Goal: Find specific page/section: Find specific page/section

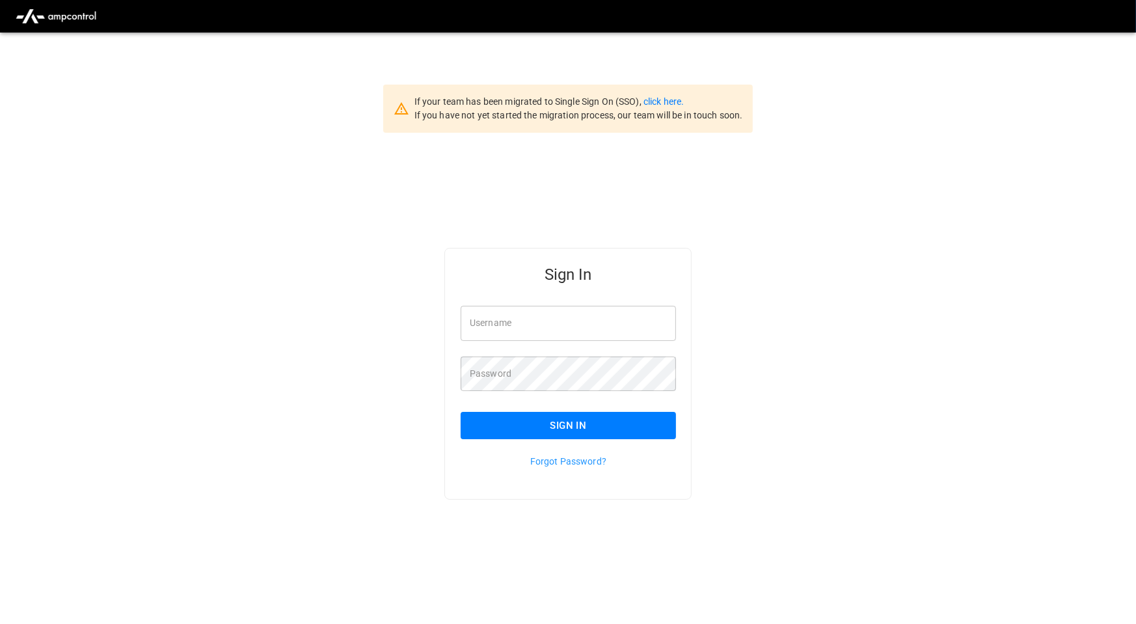
drag, startPoint x: 538, startPoint y: 327, endPoint x: 541, endPoint y: 339, distance: 12.6
click at [538, 327] on input "Username" at bounding box center [568, 323] width 215 height 34
type input "**********"
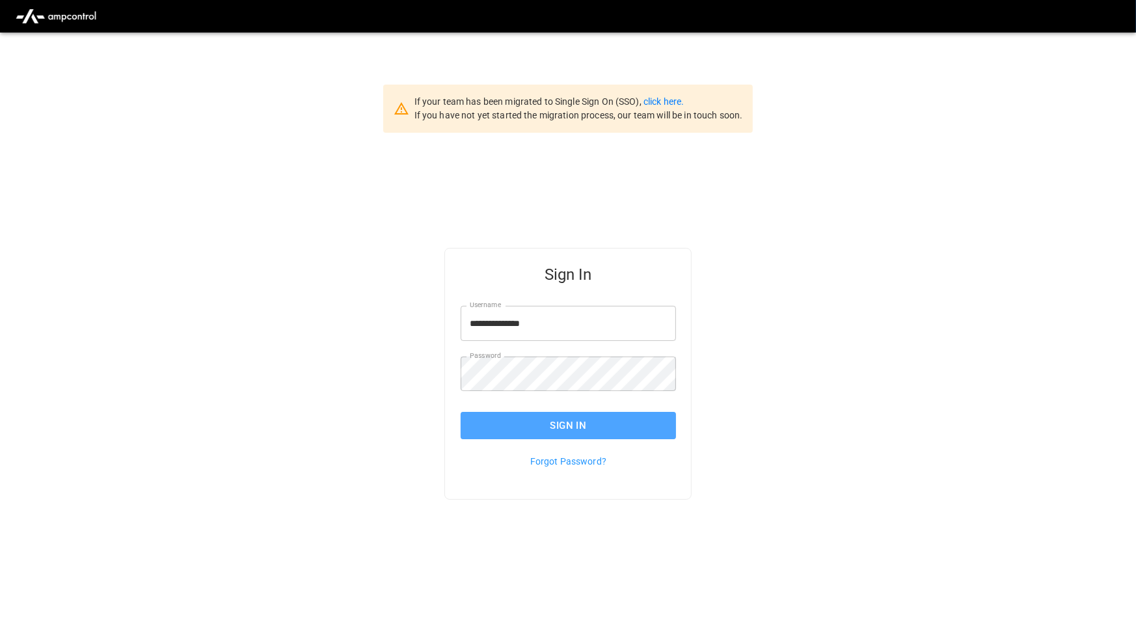
click at [600, 413] on button "Sign In" at bounding box center [568, 425] width 215 height 27
click at [72, 12] on img "menu" at bounding box center [55, 16] width 91 height 25
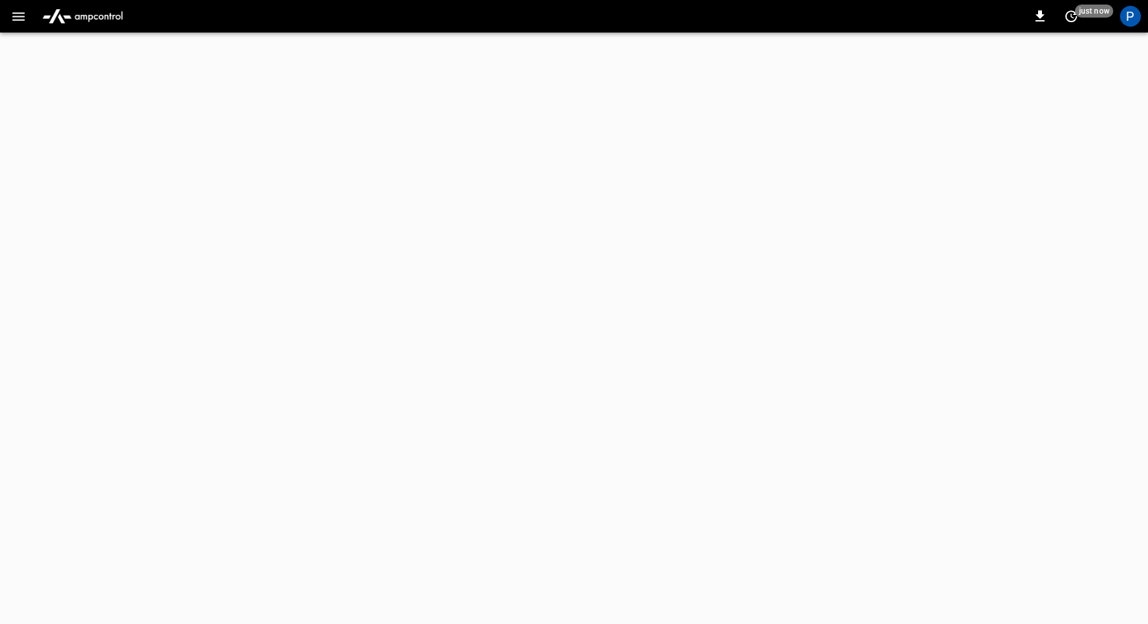
click at [109, 21] on img "menu" at bounding box center [82, 16] width 91 height 25
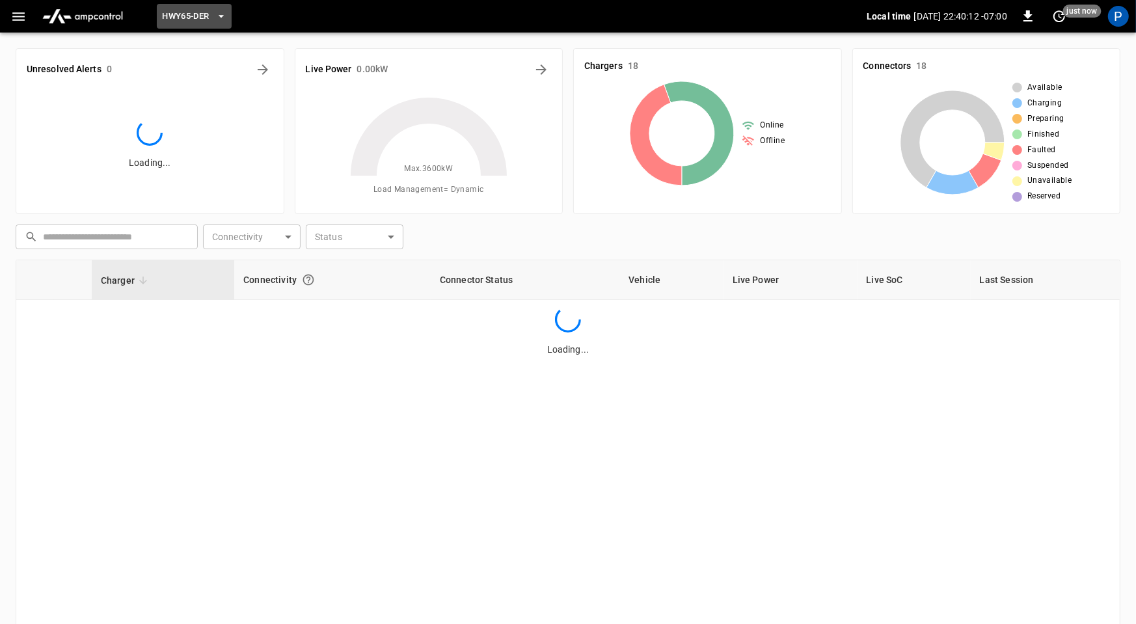
click at [186, 17] on span "HWY65-DER" at bounding box center [185, 16] width 47 height 15
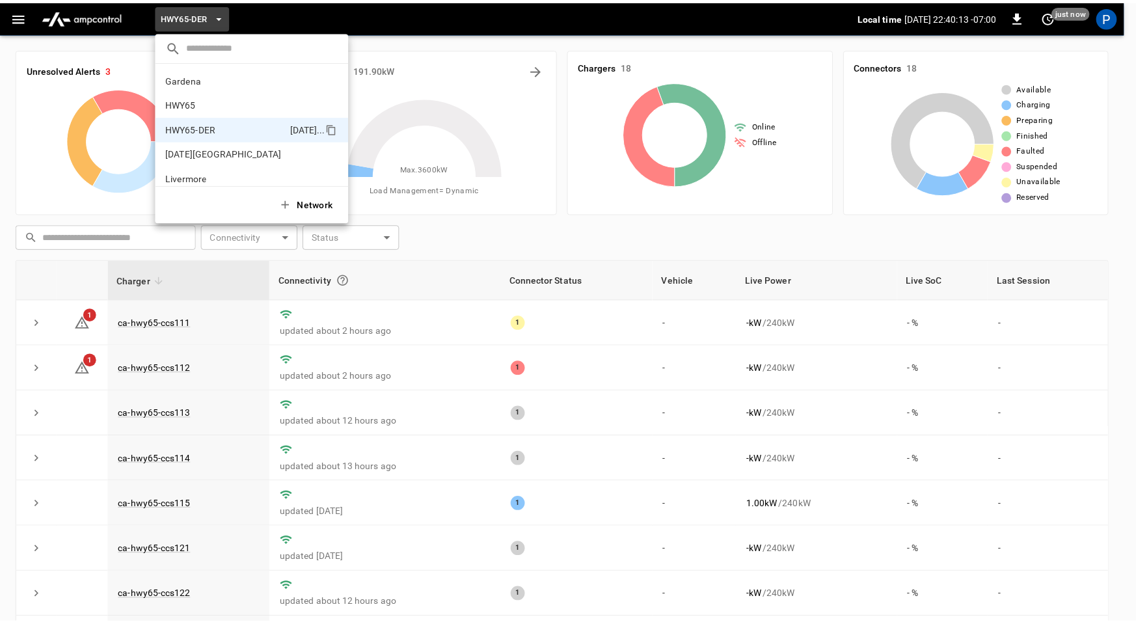
scroll to position [46, 0]
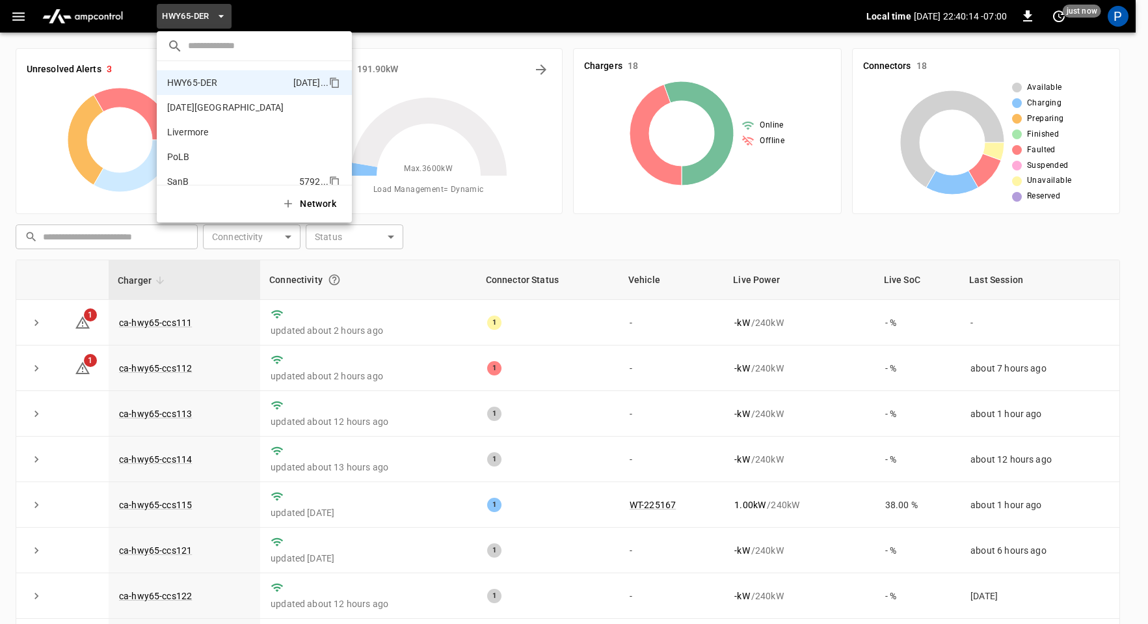
click at [209, 181] on li "SanB 5792 ..." at bounding box center [254, 181] width 195 height 25
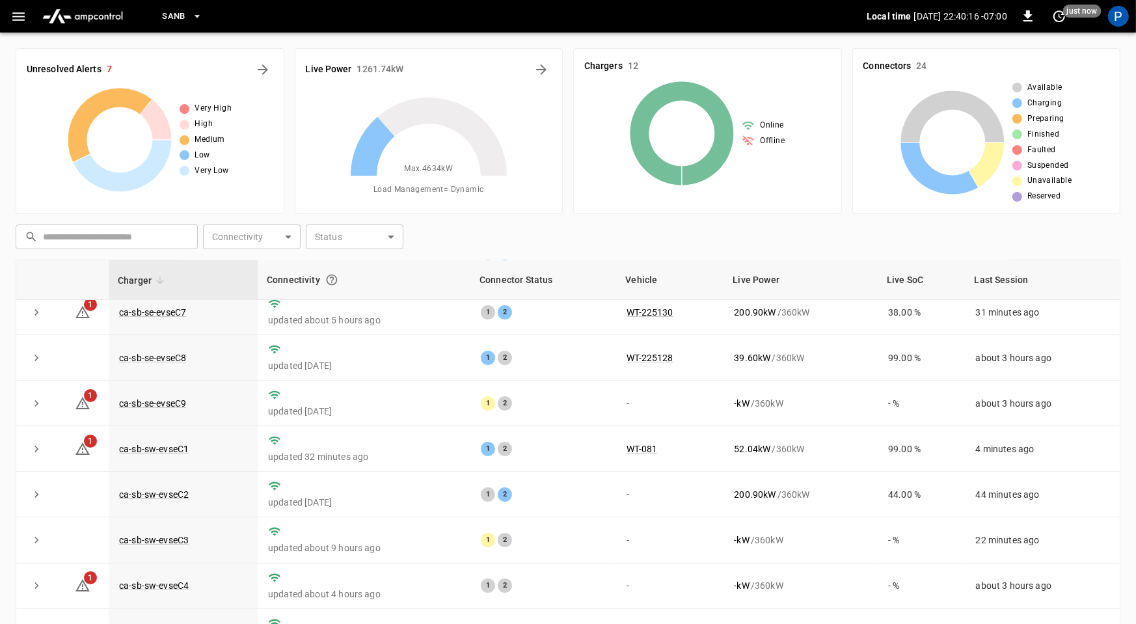
scroll to position [122, 0]
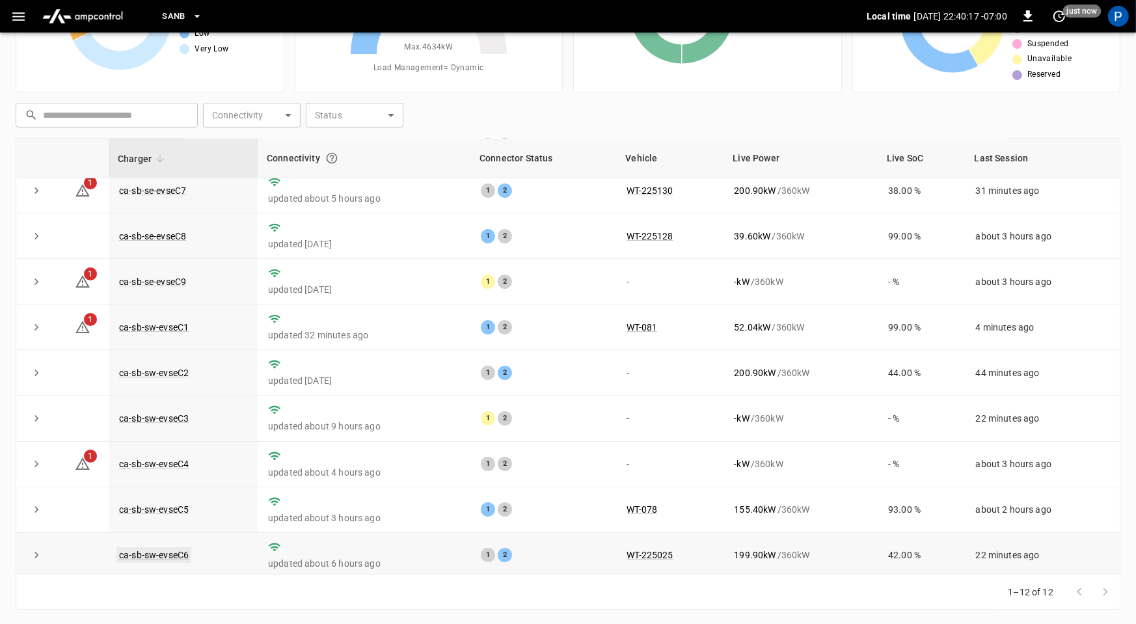
click at [153, 550] on link "ca-sb-sw-evseC6" at bounding box center [153, 555] width 75 height 16
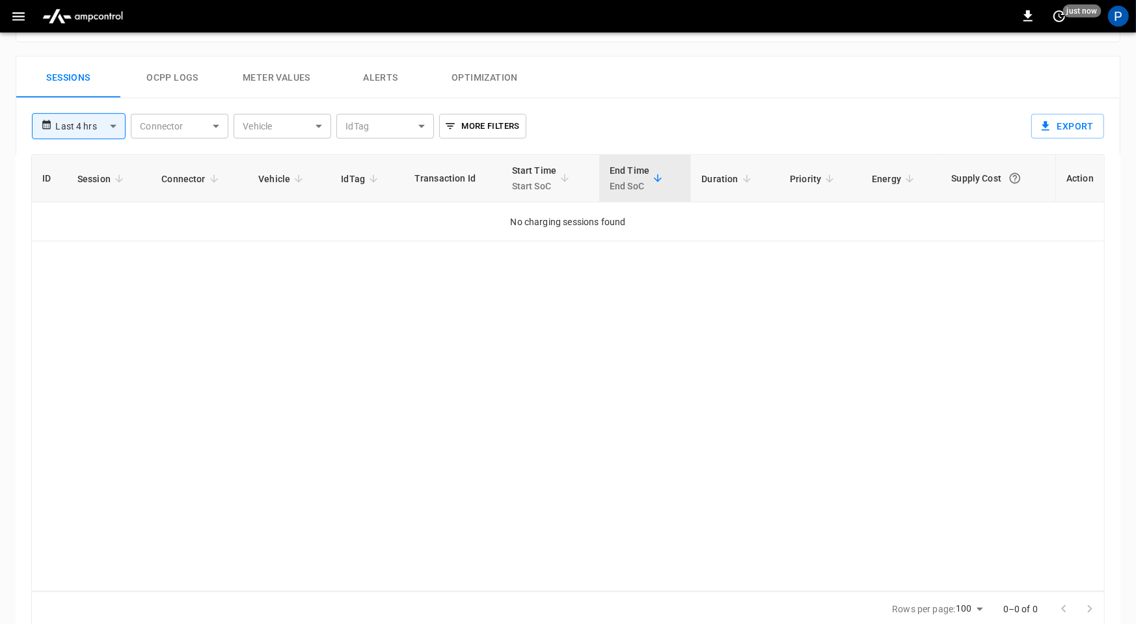
scroll to position [615, 0]
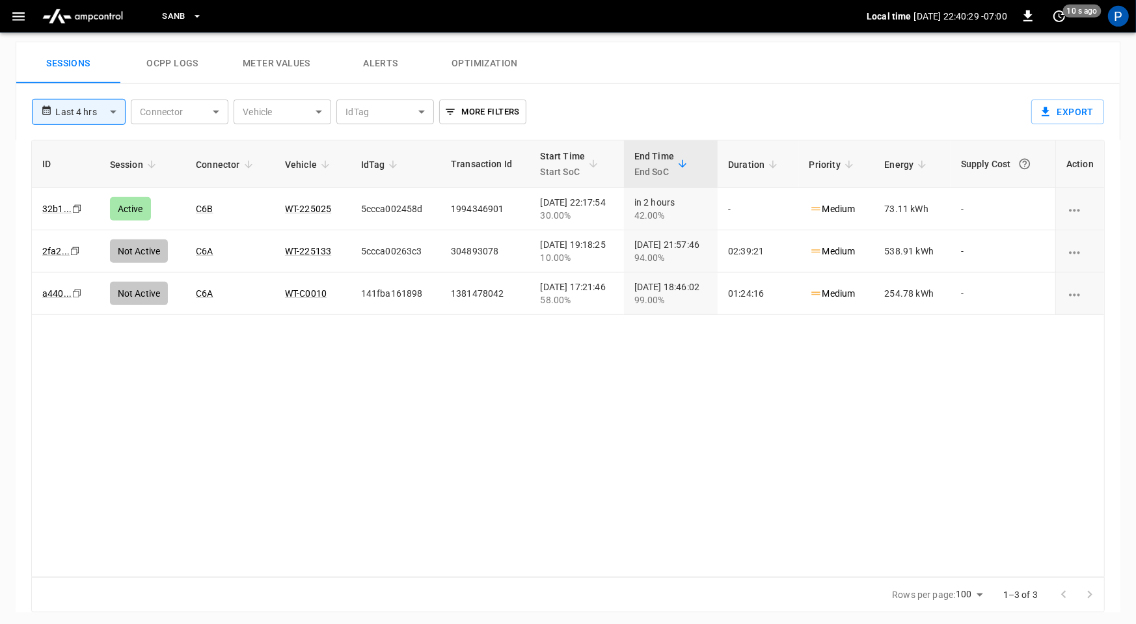
click at [76, 19] on img "menu" at bounding box center [82, 16] width 91 height 25
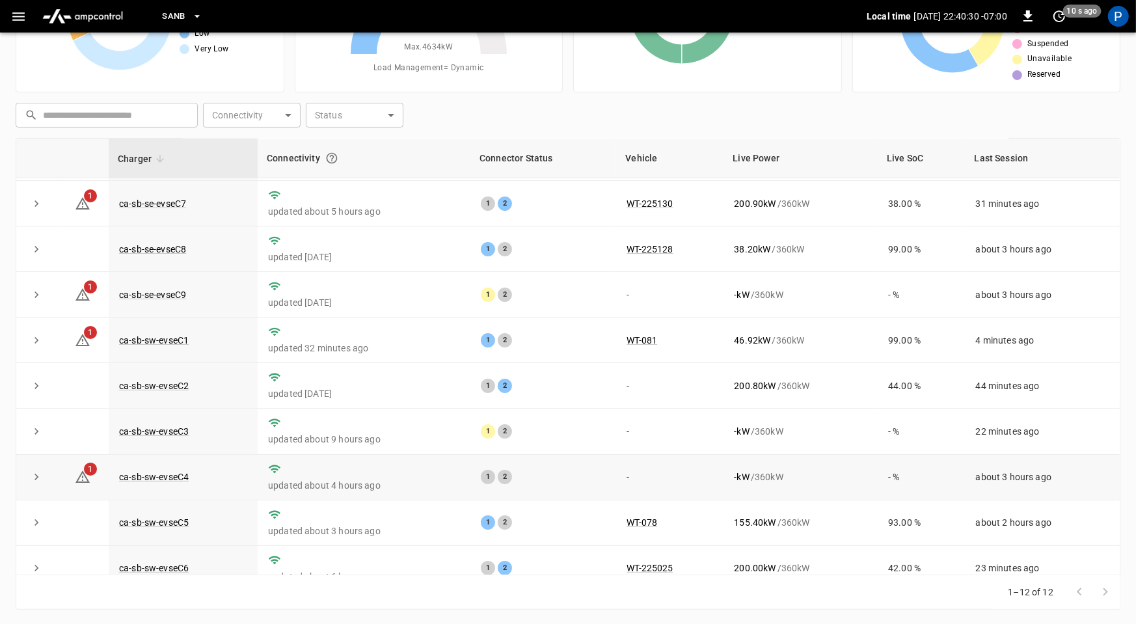
scroll to position [135, 0]
click at [174, 430] on link "ca-sb-sw-evseC3" at bounding box center [153, 431] width 75 height 16
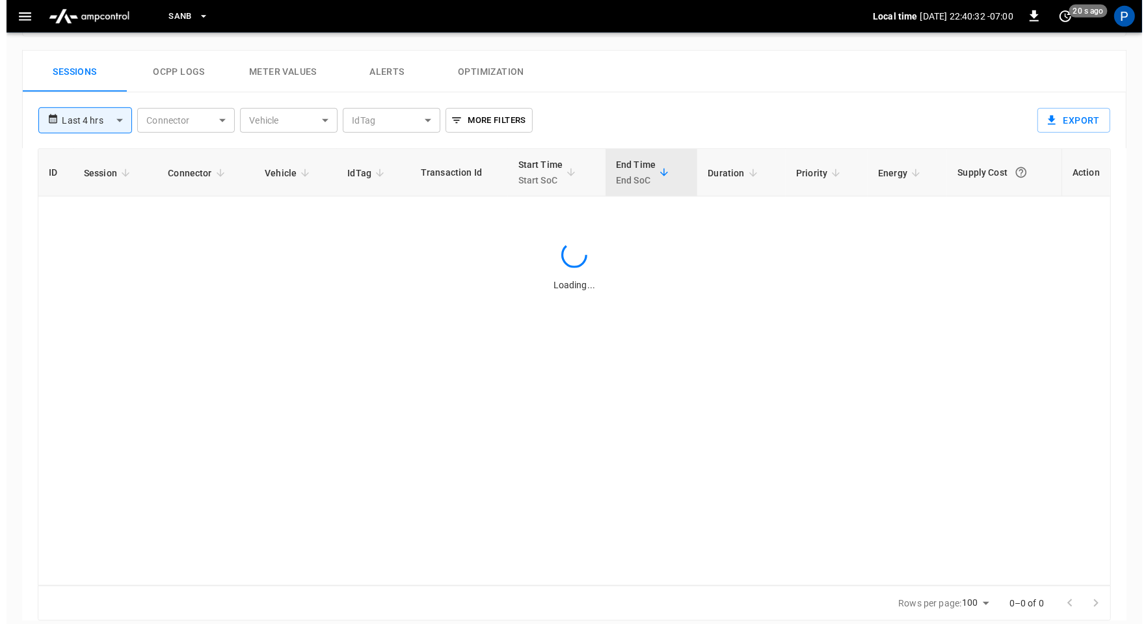
scroll to position [615, 0]
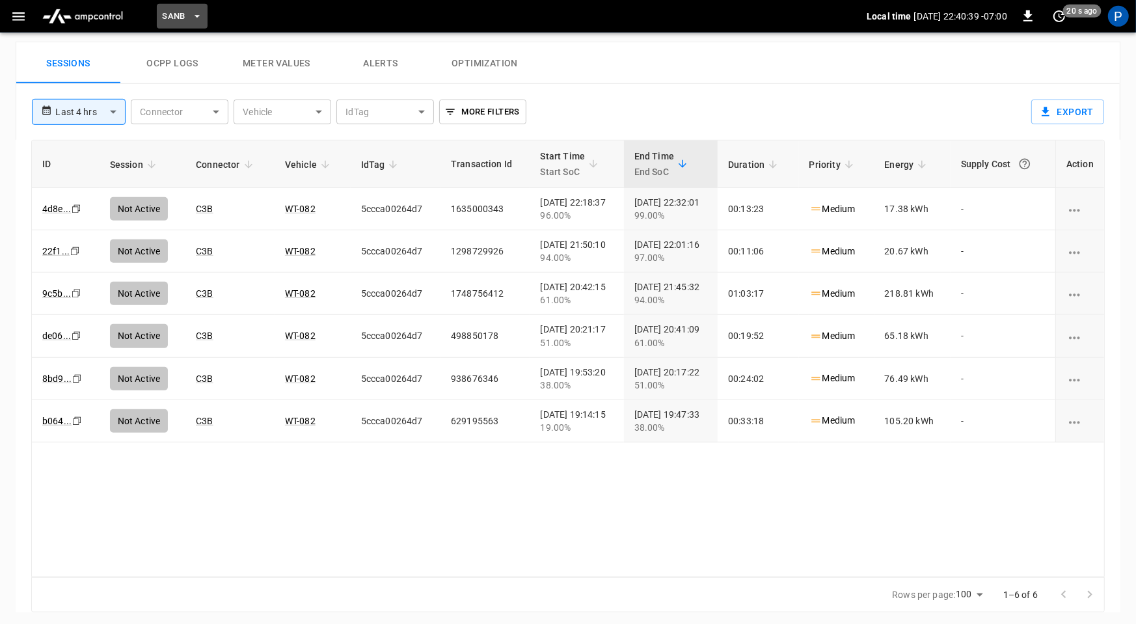
click at [180, 15] on span "SanB" at bounding box center [173, 16] width 23 height 15
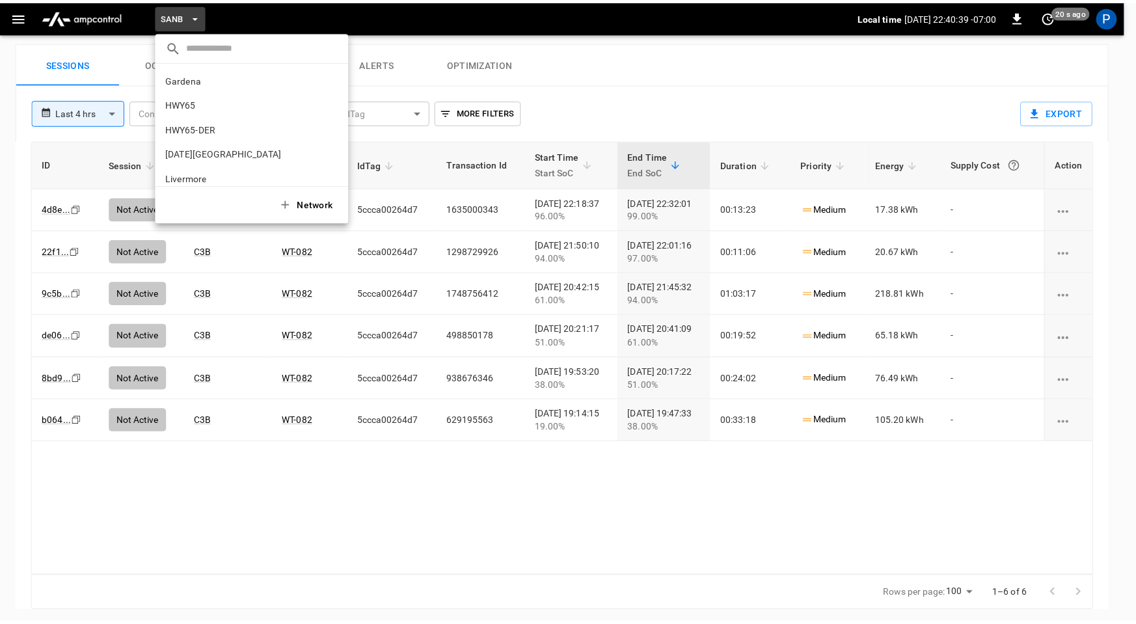
scroll to position [109, 0]
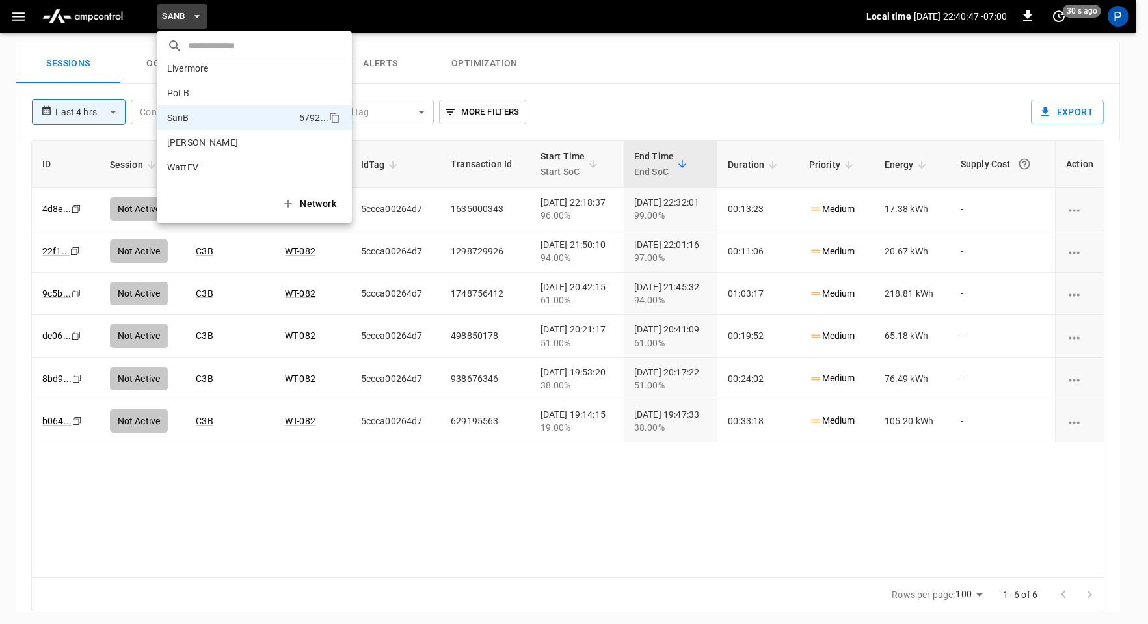
click at [103, 18] on div at bounding box center [574, 312] width 1148 height 624
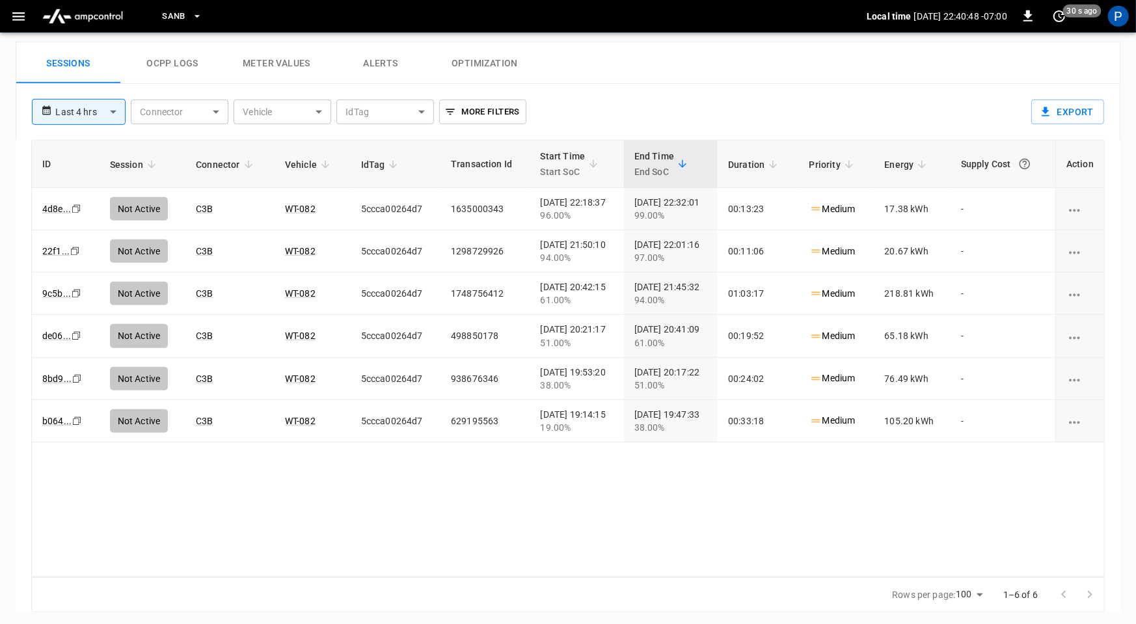
click at [107, 16] on img "menu" at bounding box center [82, 16] width 91 height 25
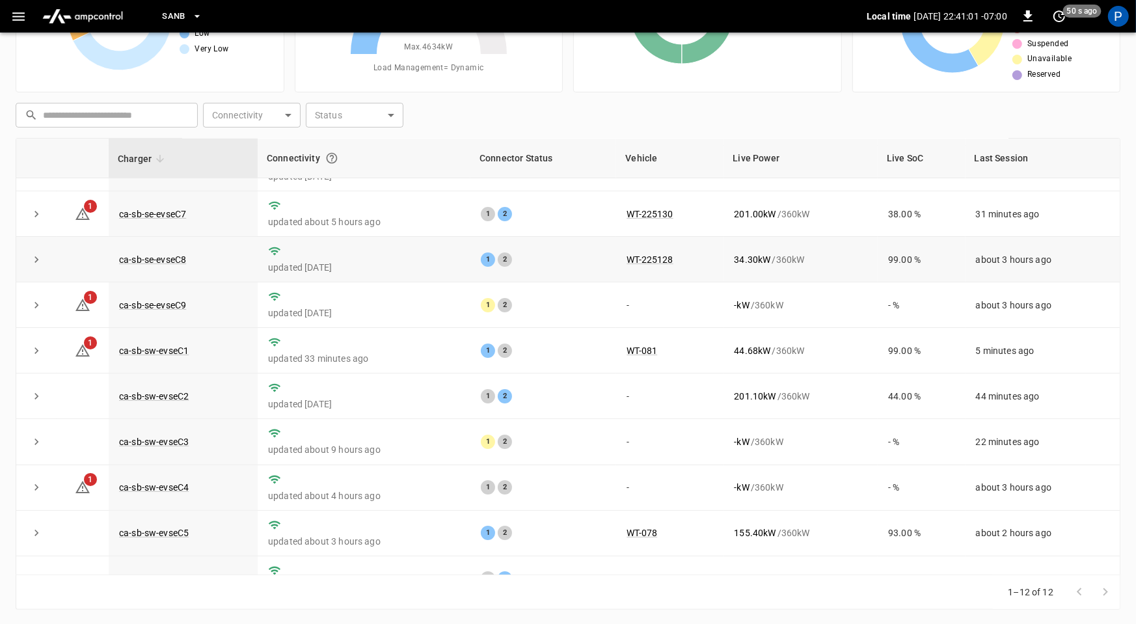
scroll to position [129, 0]
